Goal: Information Seeking & Learning: Learn about a topic

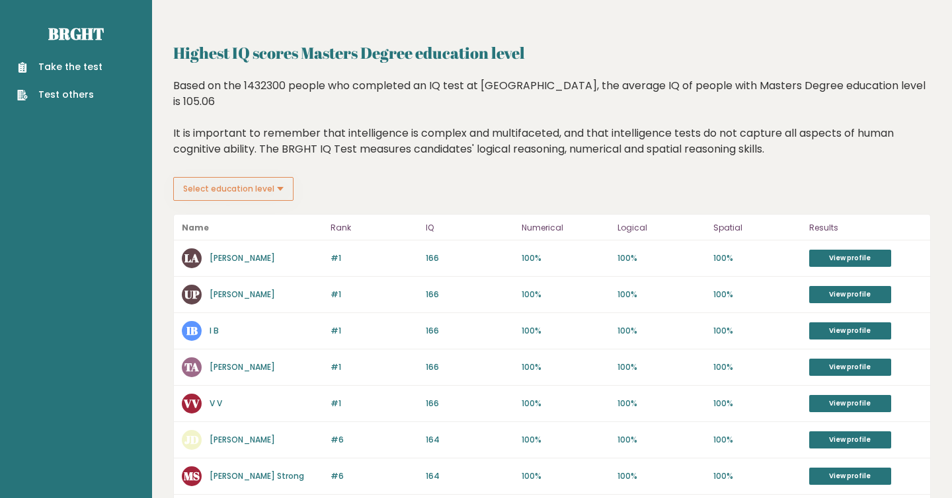
drag, startPoint x: 567, startPoint y: 81, endPoint x: 768, endPoint y: 135, distance: 208.7
click at [769, 135] on div "Based on the 1432300 people who completed an IQ test at [GEOGRAPHIC_DATA], the …" at bounding box center [551, 127] width 757 height 99
click at [768, 135] on div "Based on the 1432300 people who completed an IQ test at [GEOGRAPHIC_DATA], the …" at bounding box center [551, 127] width 757 height 99
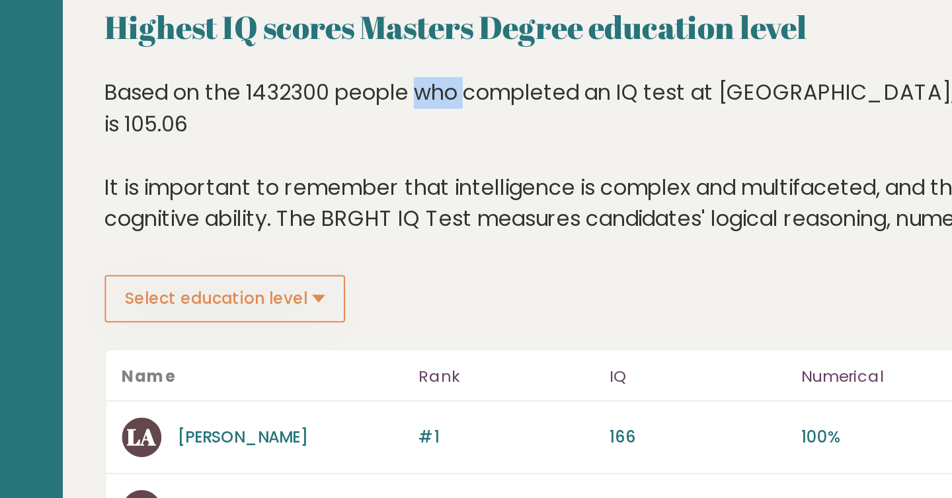
drag, startPoint x: 250, startPoint y: 84, endPoint x: 272, endPoint y: 84, distance: 21.8
click at [272, 84] on div "Based on the 1432300 people who completed an IQ test at [GEOGRAPHIC_DATA], the …" at bounding box center [551, 127] width 757 height 99
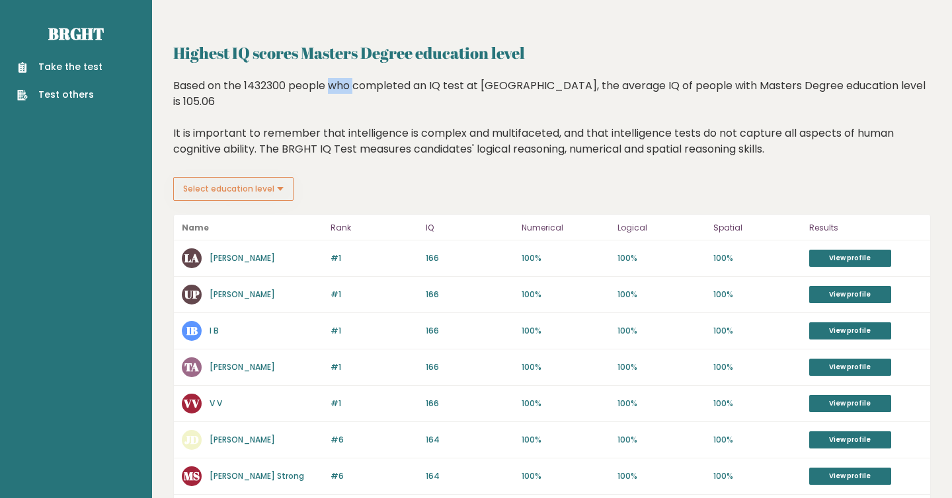
click at [80, 69] on link "Take the test" at bounding box center [59, 67] width 85 height 14
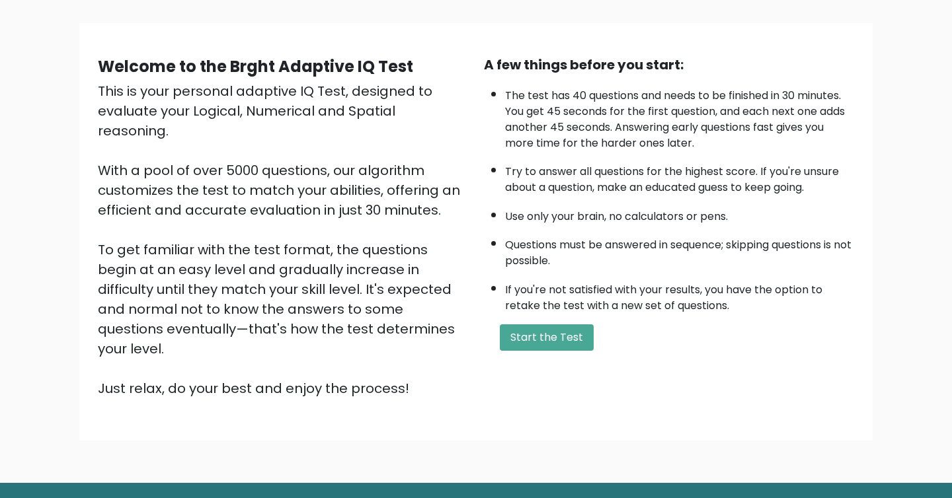
scroll to position [83, 0]
